Goal: Transaction & Acquisition: Obtain resource

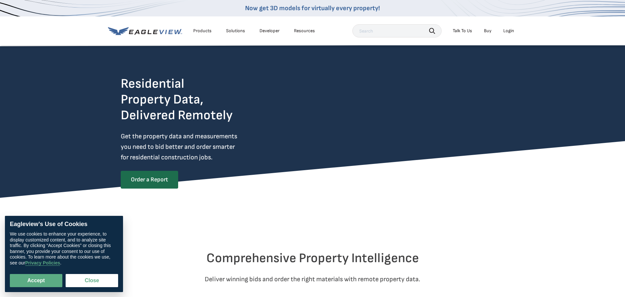
click at [511, 30] on div "Login" at bounding box center [508, 31] width 11 height 6
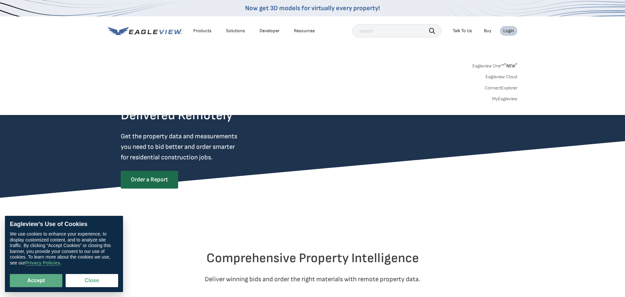
click at [503, 96] on link "MyEagleview" at bounding box center [504, 99] width 25 height 6
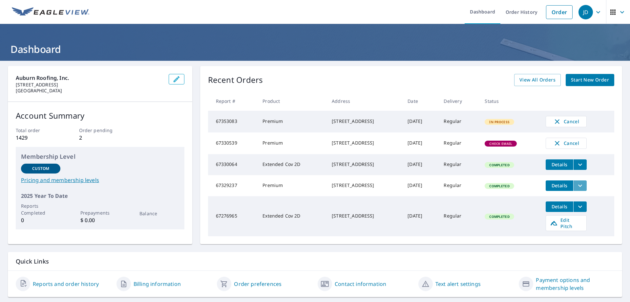
click at [578, 189] on icon "filesDropdownBtn-67329237" at bounding box center [580, 185] width 8 height 8
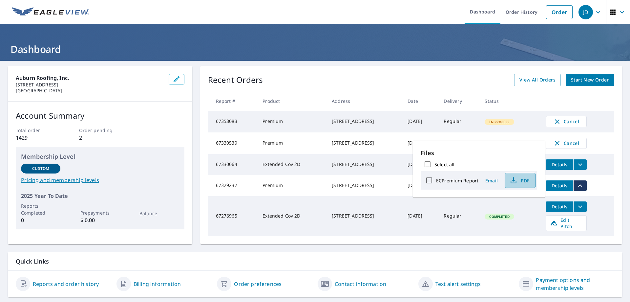
click at [533, 179] on button "PDF" at bounding box center [520, 180] width 31 height 15
click at [470, 56] on header "Dashboard" at bounding box center [315, 42] width 630 height 37
